Goal: Find specific page/section: Find specific page/section

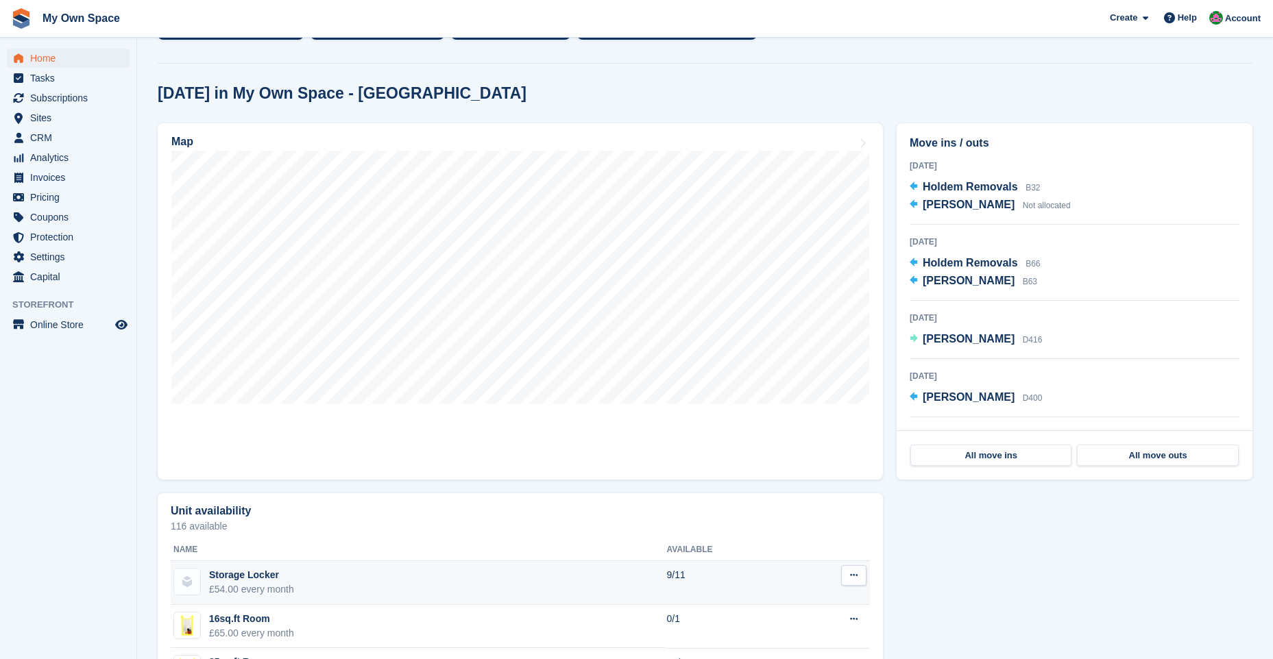
scroll to position [343, 0]
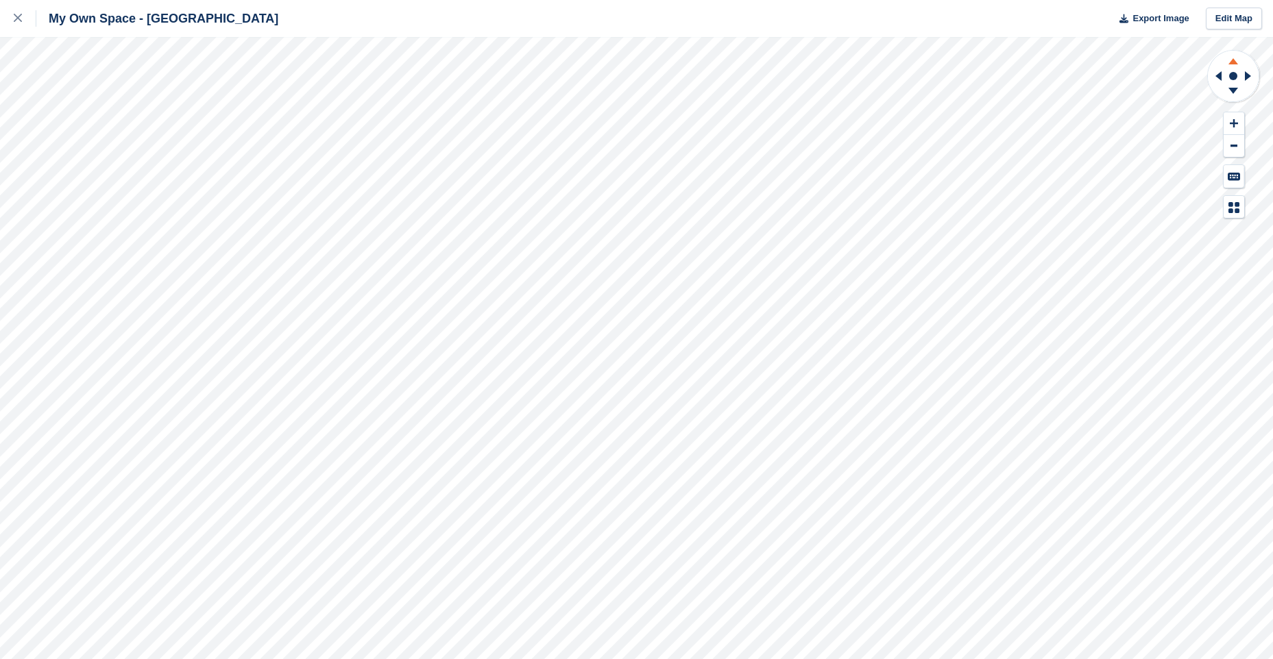
click at [1232, 60] on icon at bounding box center [1233, 59] width 36 height 17
drag, startPoint x: 1233, startPoint y: 90, endPoint x: 1224, endPoint y: 87, distance: 9.5
click at [1237, 86] on g at bounding box center [1233, 92] width 36 height 17
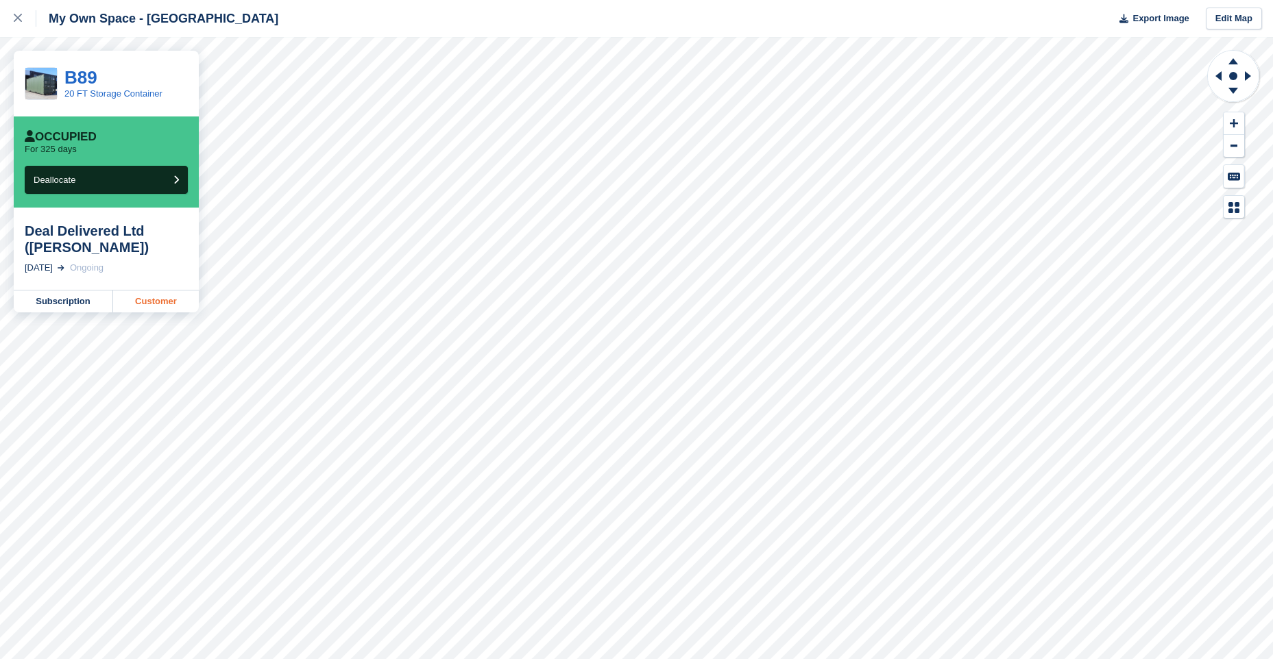
click at [163, 301] on link "Customer" at bounding box center [156, 302] width 86 height 22
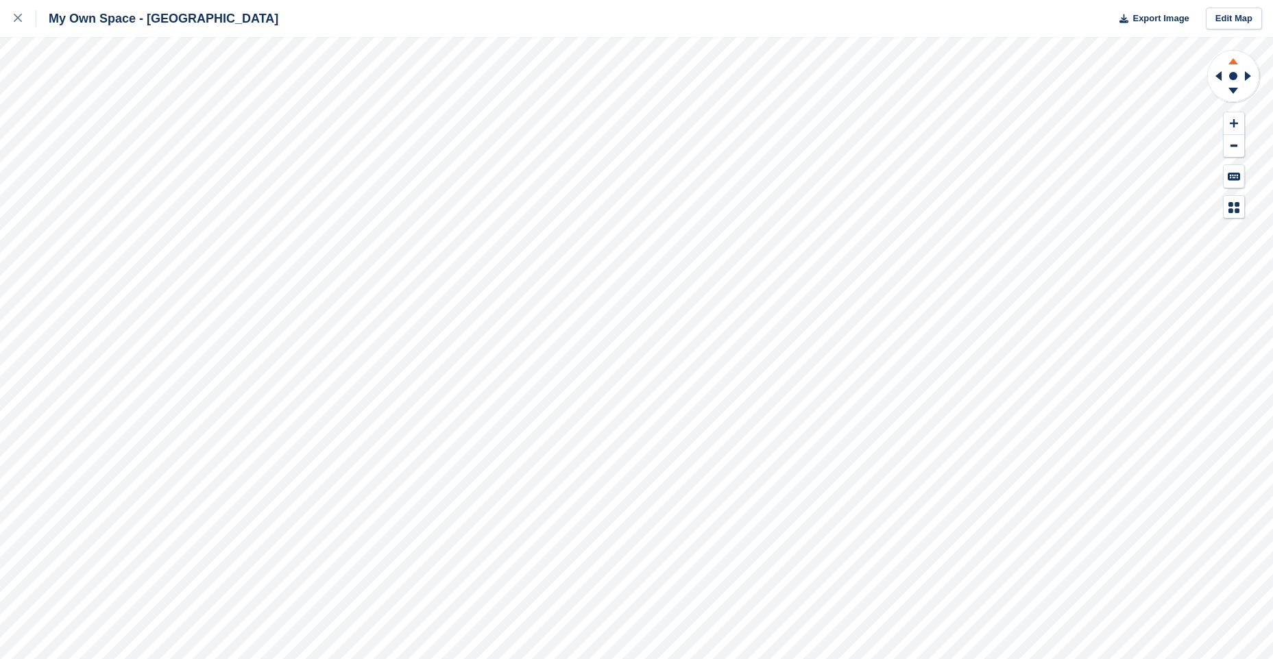
click at [1236, 61] on icon at bounding box center [1233, 59] width 36 height 17
click at [1234, 94] on icon at bounding box center [1233, 92] width 36 height 17
click at [1232, 56] on icon at bounding box center [1233, 59] width 36 height 17
click at [1240, 93] on icon at bounding box center [1233, 92] width 36 height 17
click at [1234, 59] on g at bounding box center [1233, 59] width 36 height 17
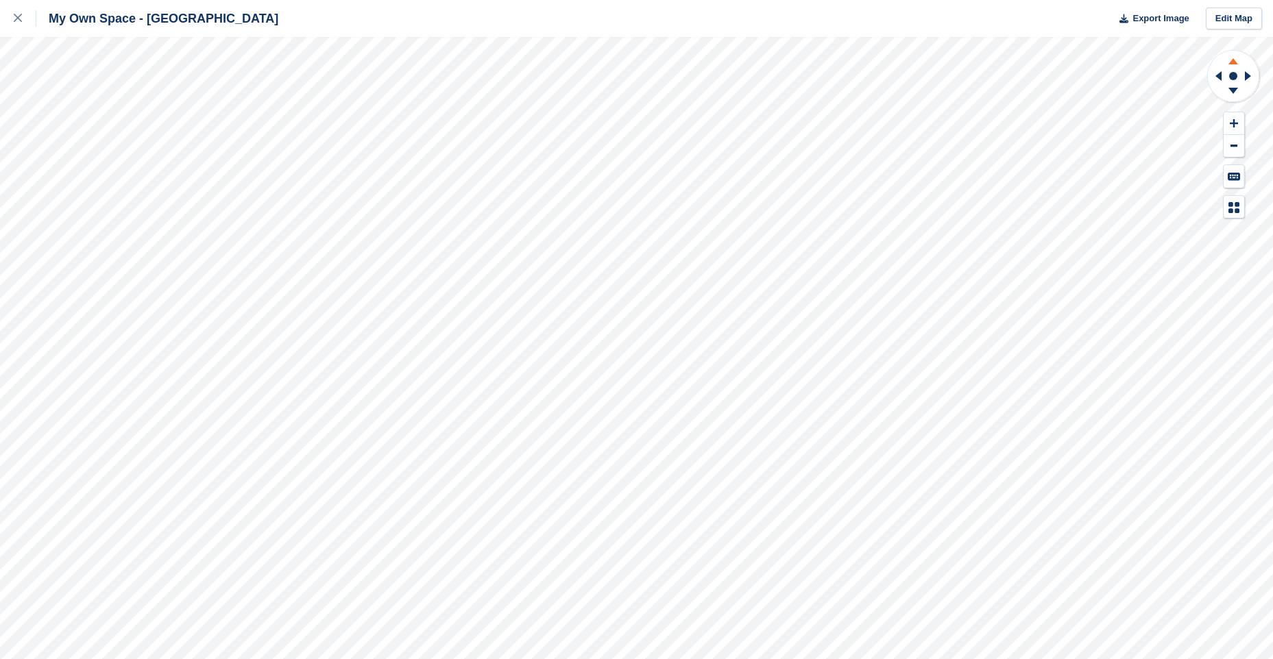
click at [1233, 63] on icon at bounding box center [1233, 61] width 10 height 6
click at [1228, 87] on icon at bounding box center [1233, 92] width 36 height 17
click at [1215, 72] on icon at bounding box center [1216, 76] width 17 height 36
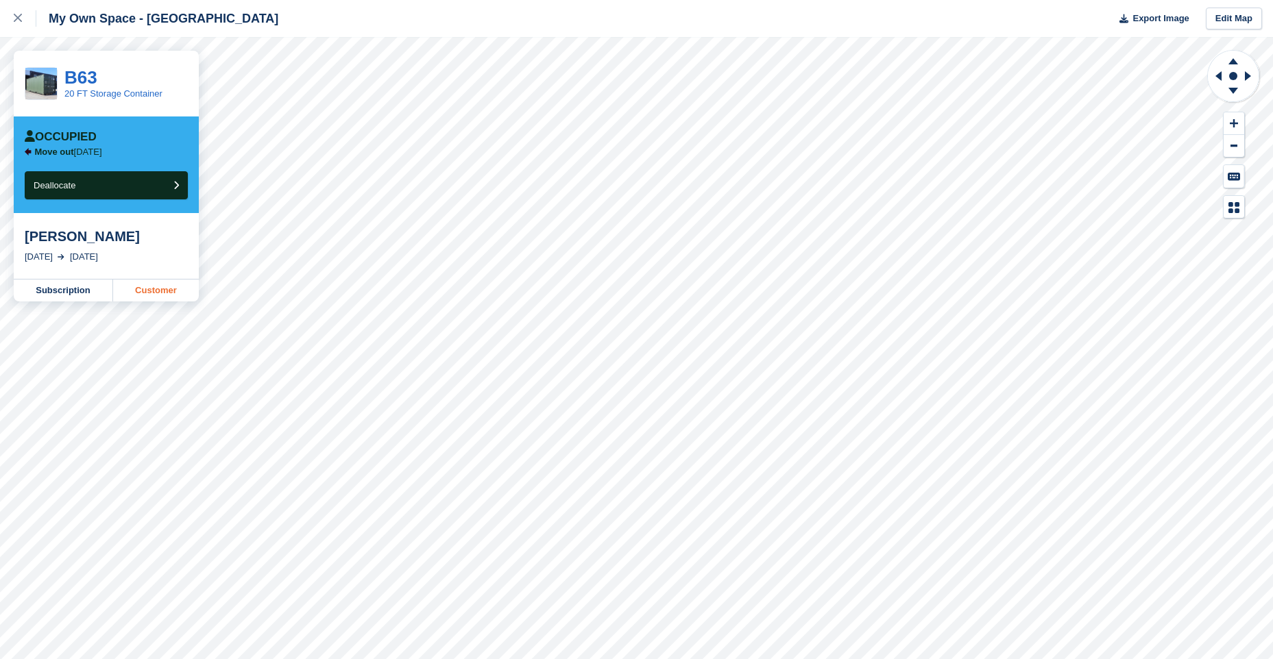
click at [140, 295] on link "Customer" at bounding box center [156, 291] width 86 height 22
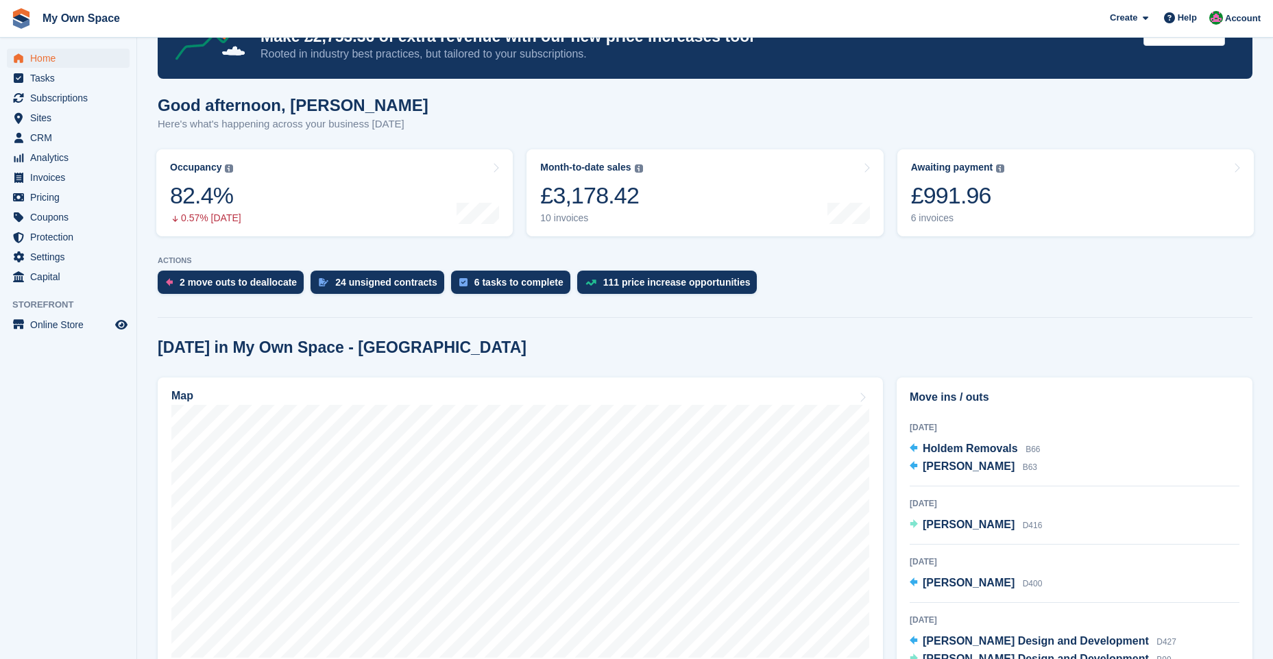
scroll to position [137, 0]
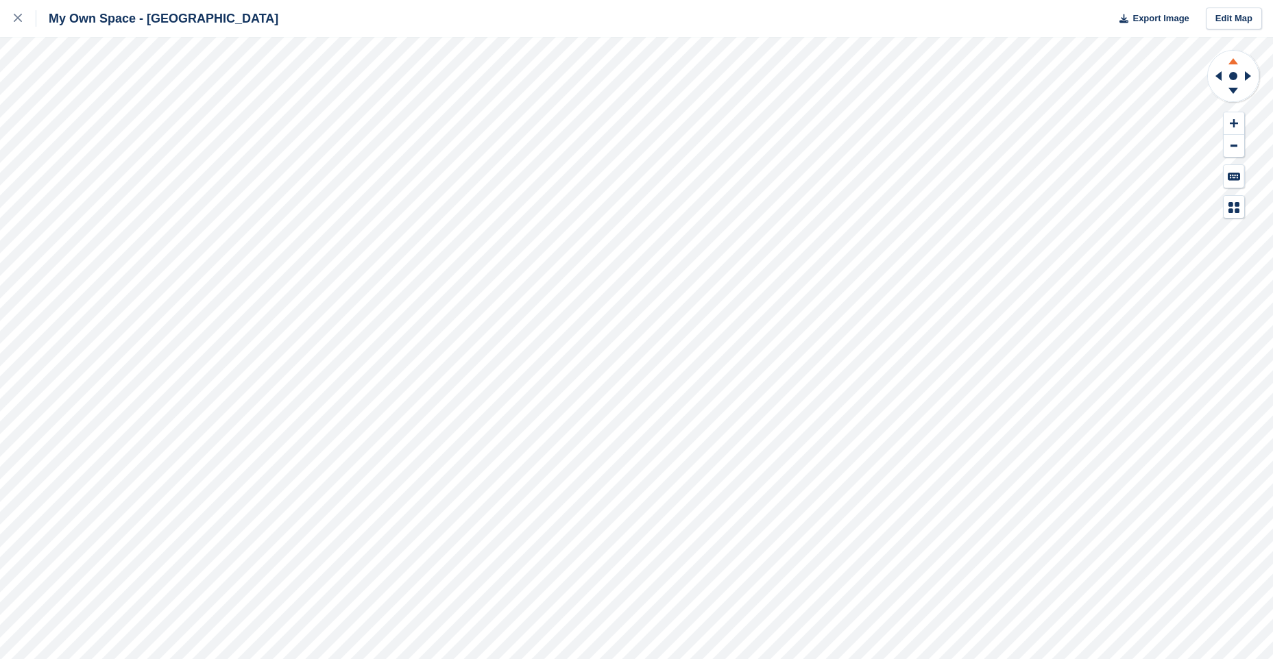
click at [1233, 62] on icon at bounding box center [1233, 61] width 10 height 6
drag, startPoint x: 1228, startPoint y: 88, endPoint x: 1212, endPoint y: 110, distance: 27.0
click at [1224, 91] on icon at bounding box center [1233, 92] width 36 height 17
